Goal: Transaction & Acquisition: Book appointment/travel/reservation

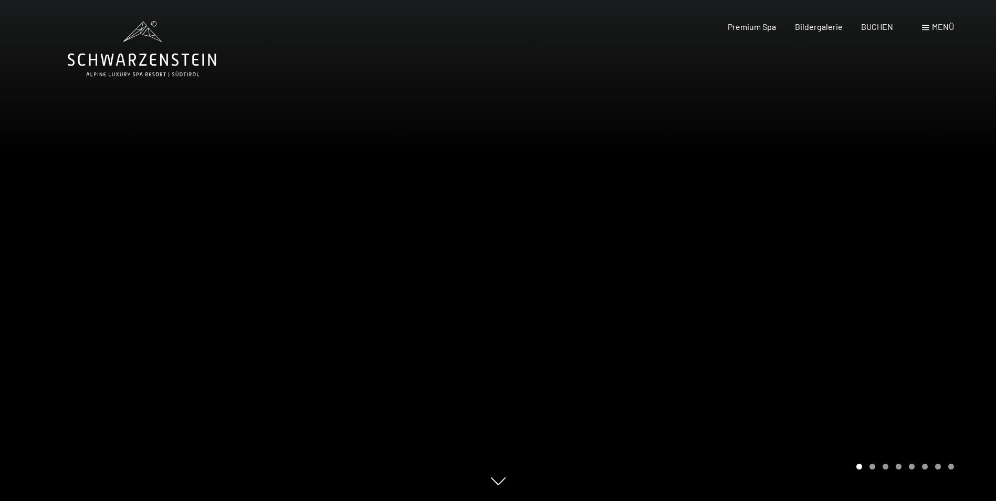
click at [928, 30] on span at bounding box center [925, 27] width 7 height 5
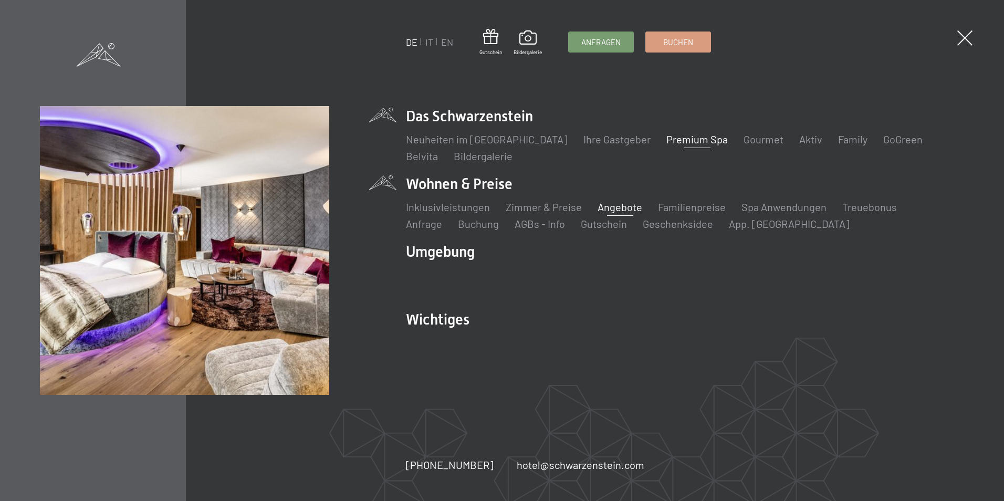
click at [610, 211] on link "Angebote" at bounding box center [620, 207] width 45 height 13
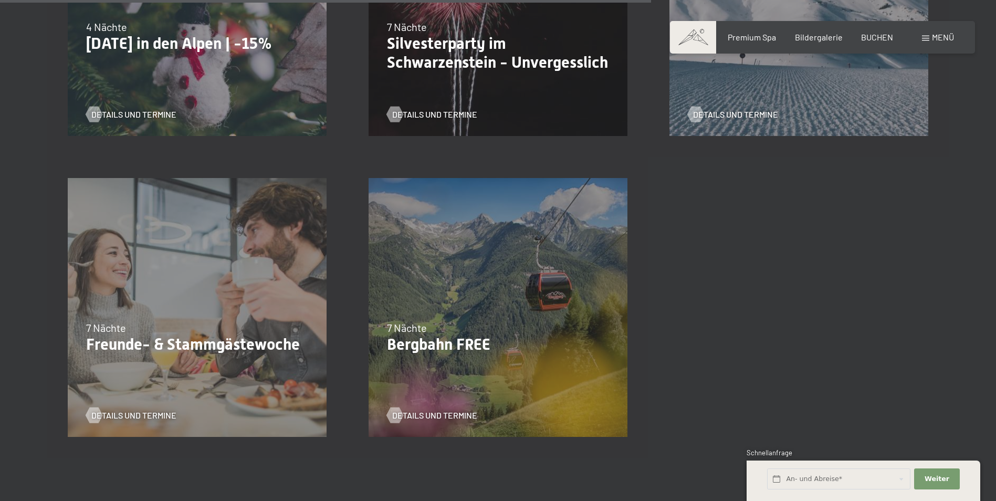
scroll to position [1103, 0]
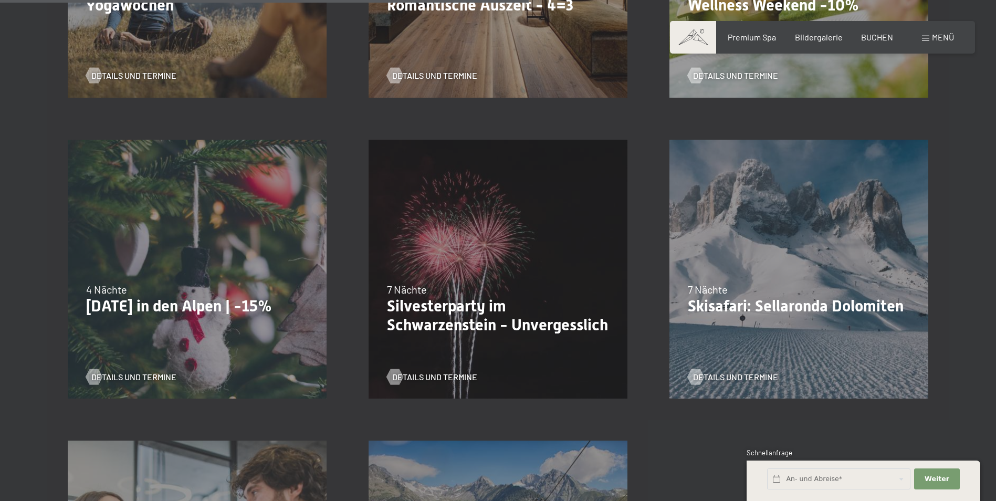
click at [505, 74] on div "Details und Termine" at bounding box center [494, 67] width 214 height 27
click at [464, 74] on span "Details und Termine" at bounding box center [445, 76] width 85 height 12
